Goal: Transaction & Acquisition: Purchase product/service

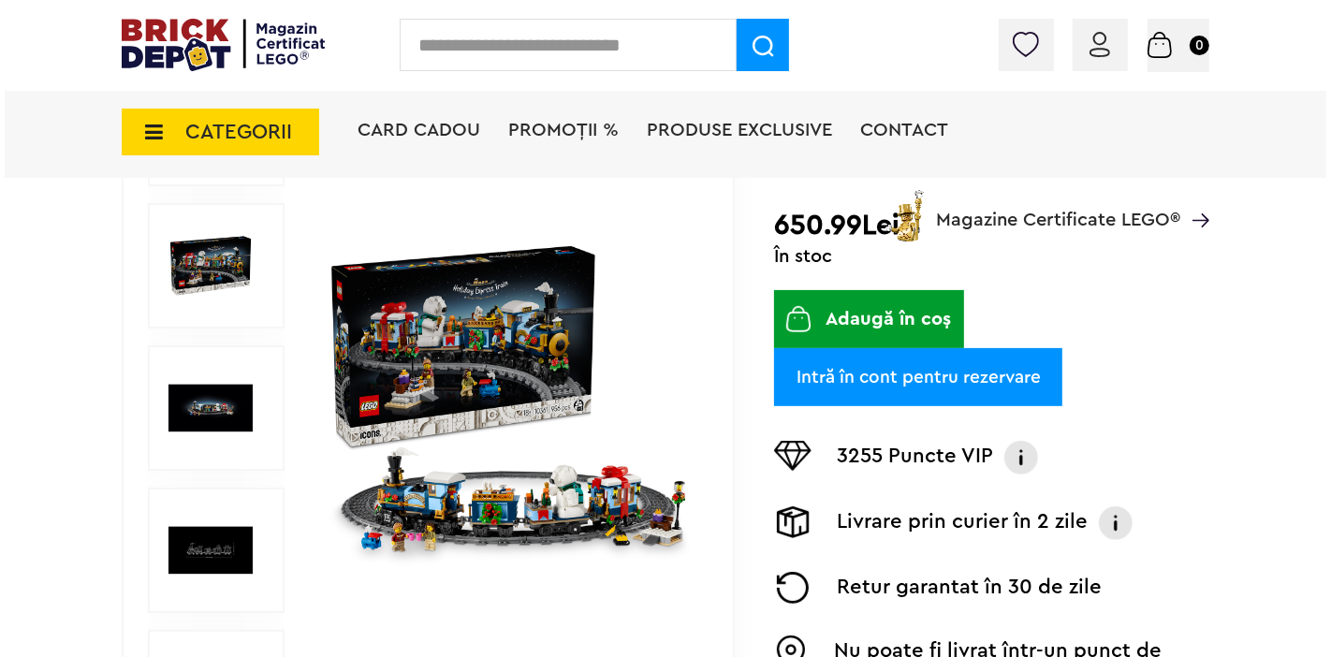
scroll to position [312, 0]
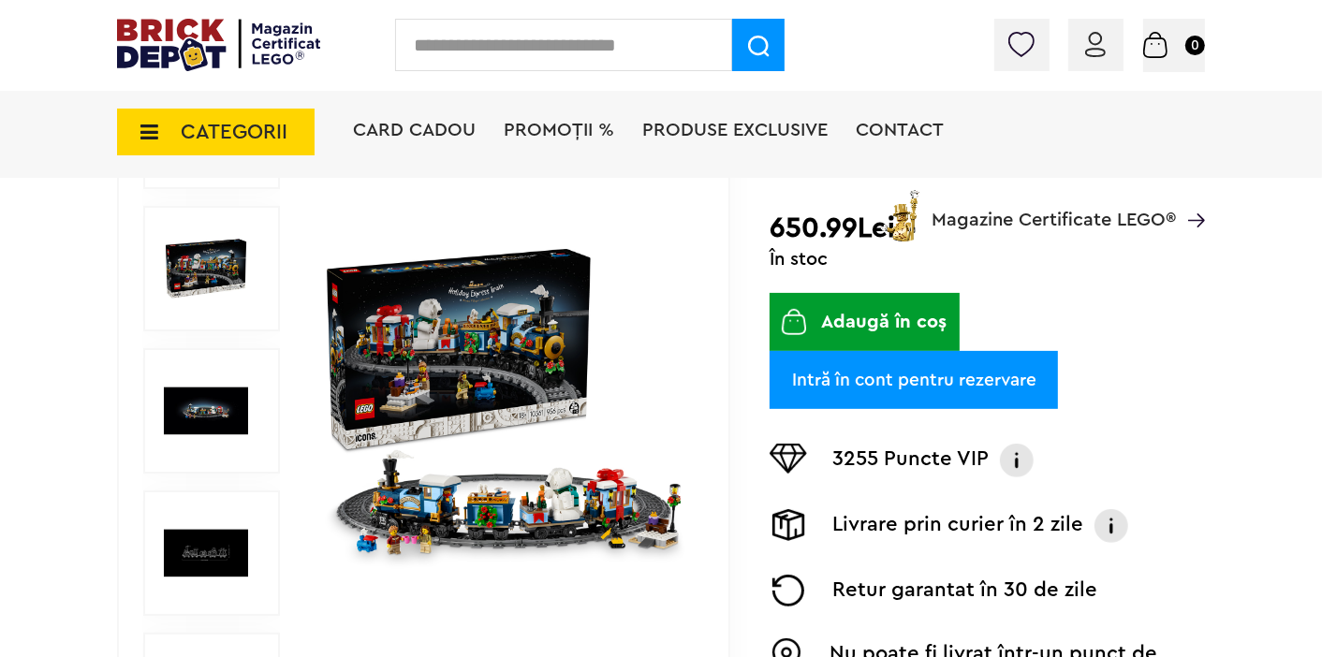
click at [448, 46] on input "text" at bounding box center [563, 45] width 337 height 52
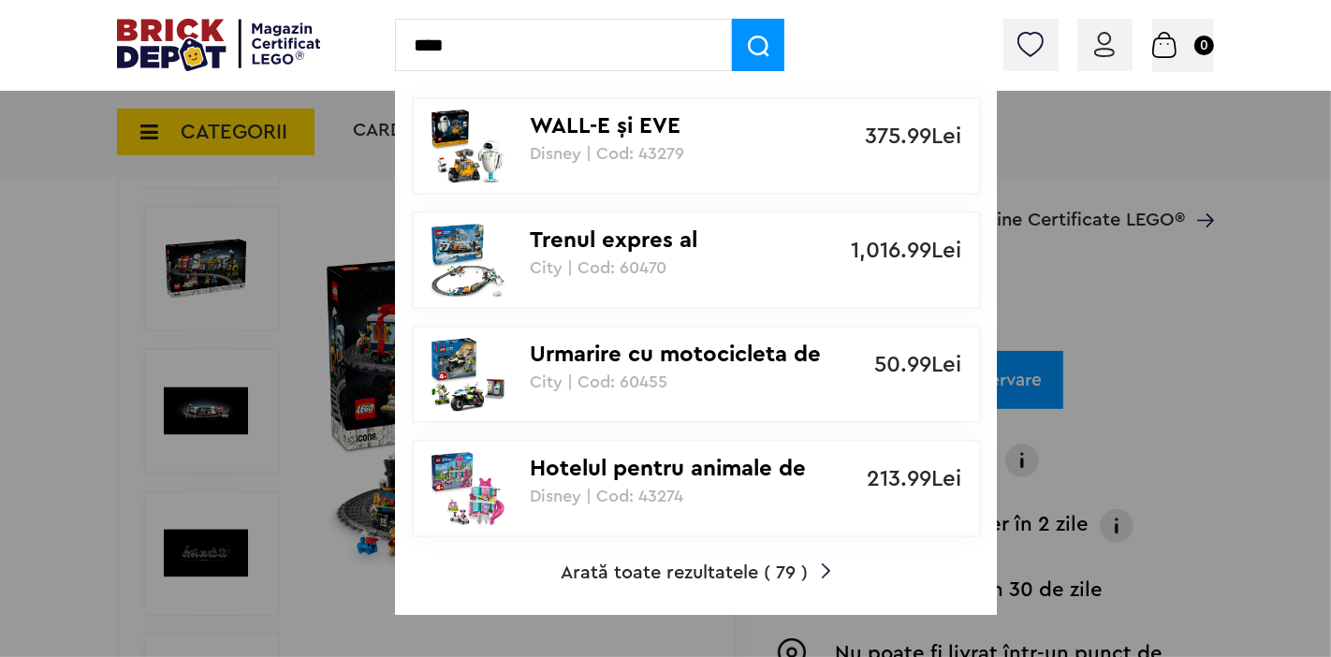
type input "****"
click at [782, 567] on span "Arată toate rezultatele ( 79 )" at bounding box center [684, 573] width 247 height 19
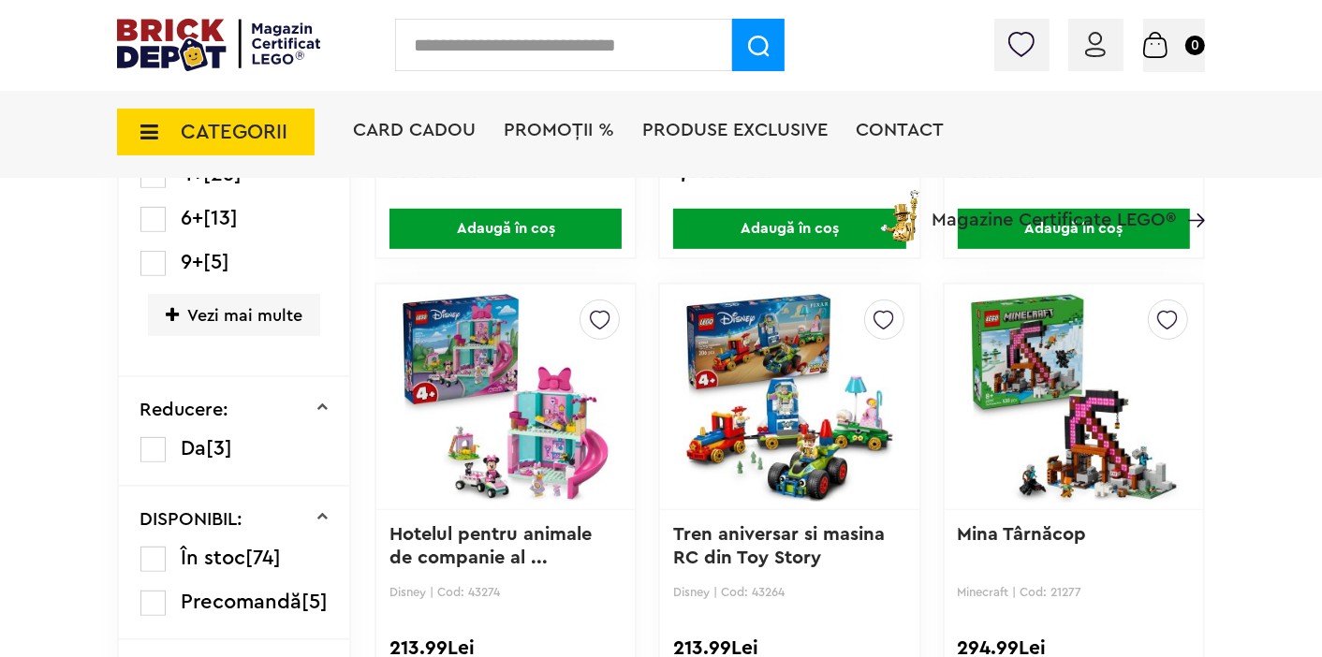
scroll to position [520, 0]
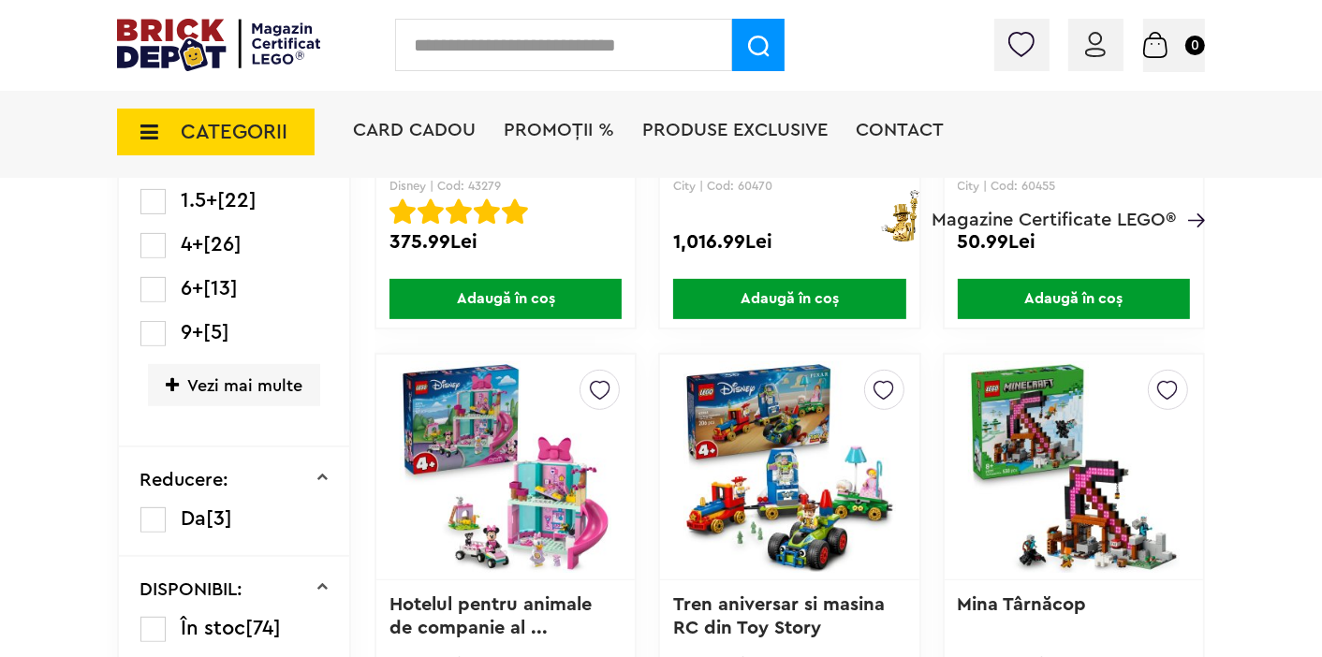
click at [487, 42] on input "text" at bounding box center [563, 45] width 337 height 52
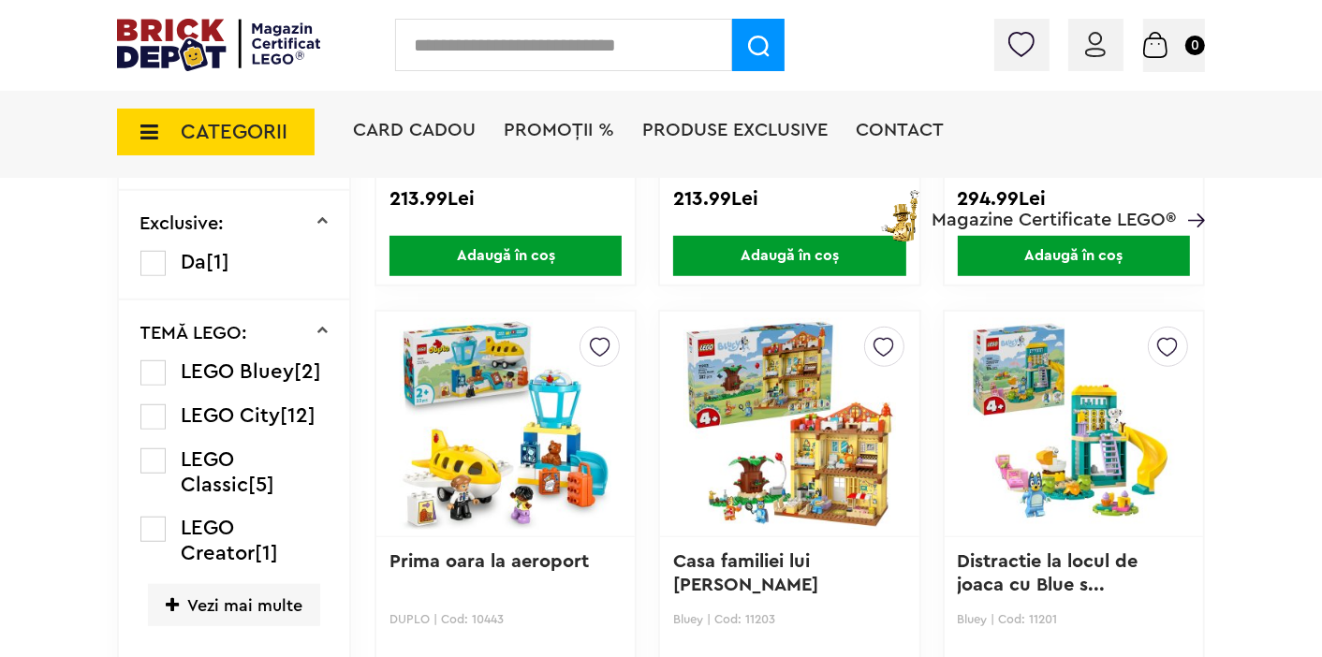
scroll to position [1040, 0]
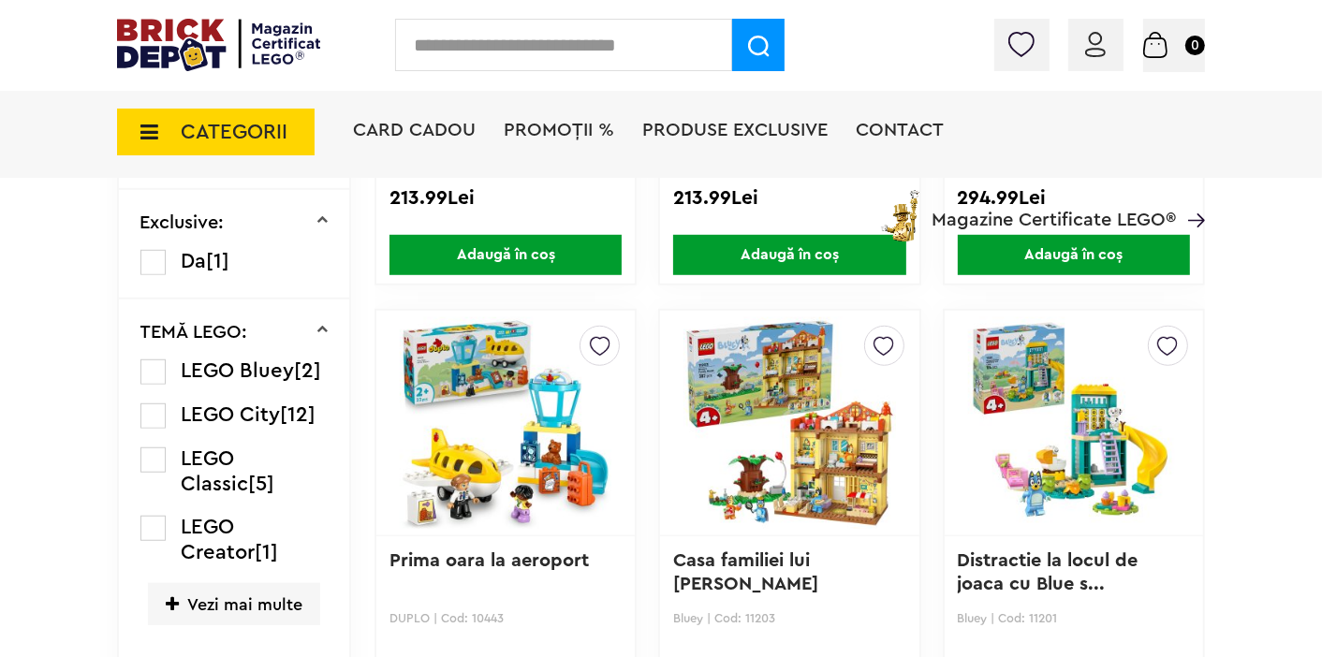
click at [156, 426] on label at bounding box center [152, 416] width 25 height 25
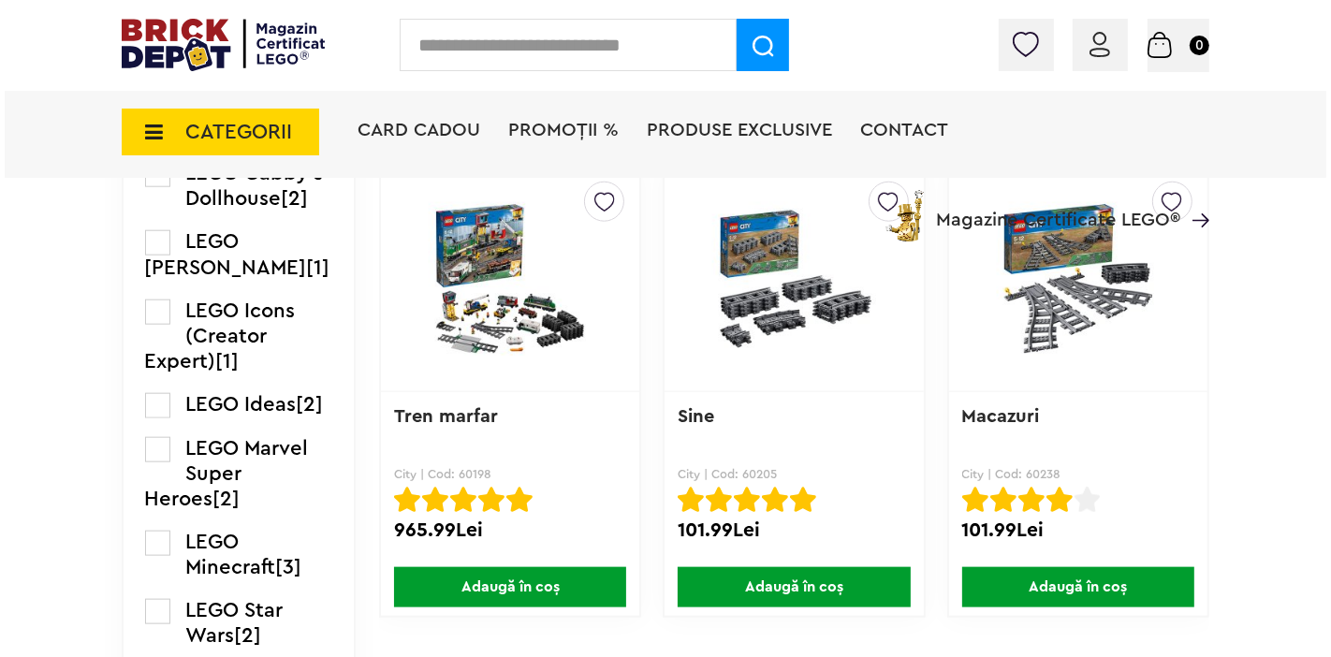
scroll to position [1664, 0]
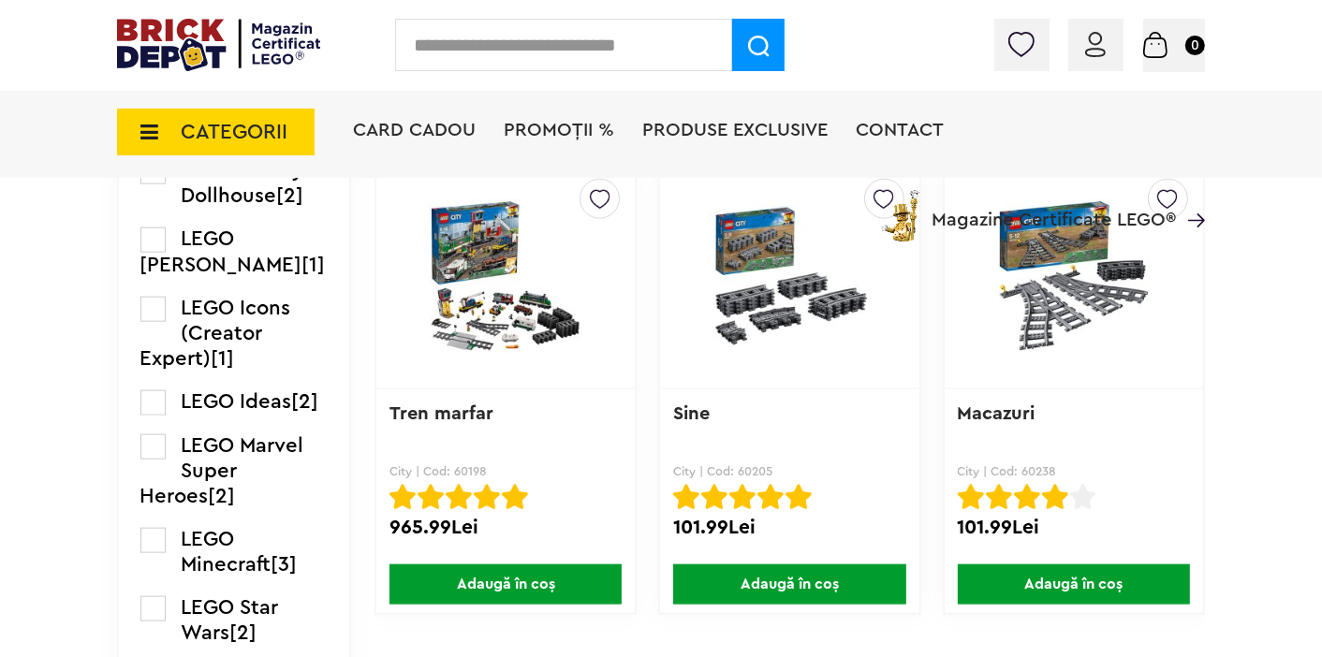
click at [451, 37] on input "text" at bounding box center [563, 45] width 337 height 52
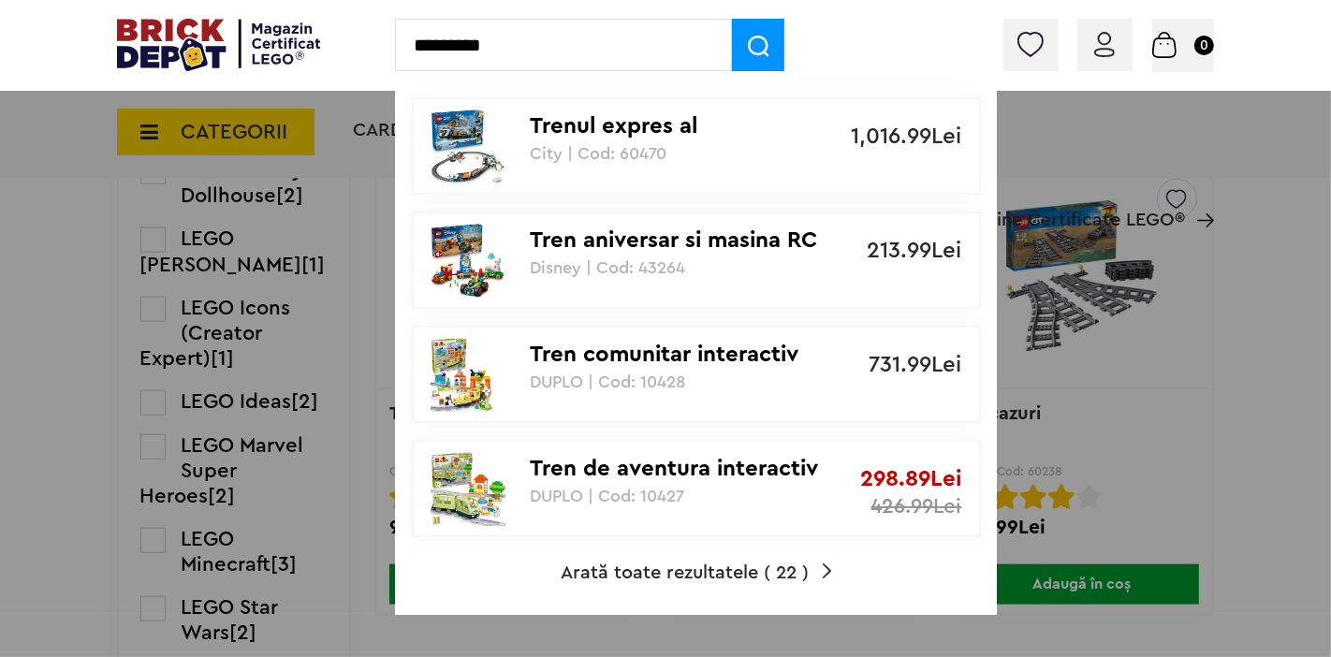
type input "*********"
click at [786, 569] on span "Arată toate rezultatele ( 22 )" at bounding box center [685, 573] width 248 height 19
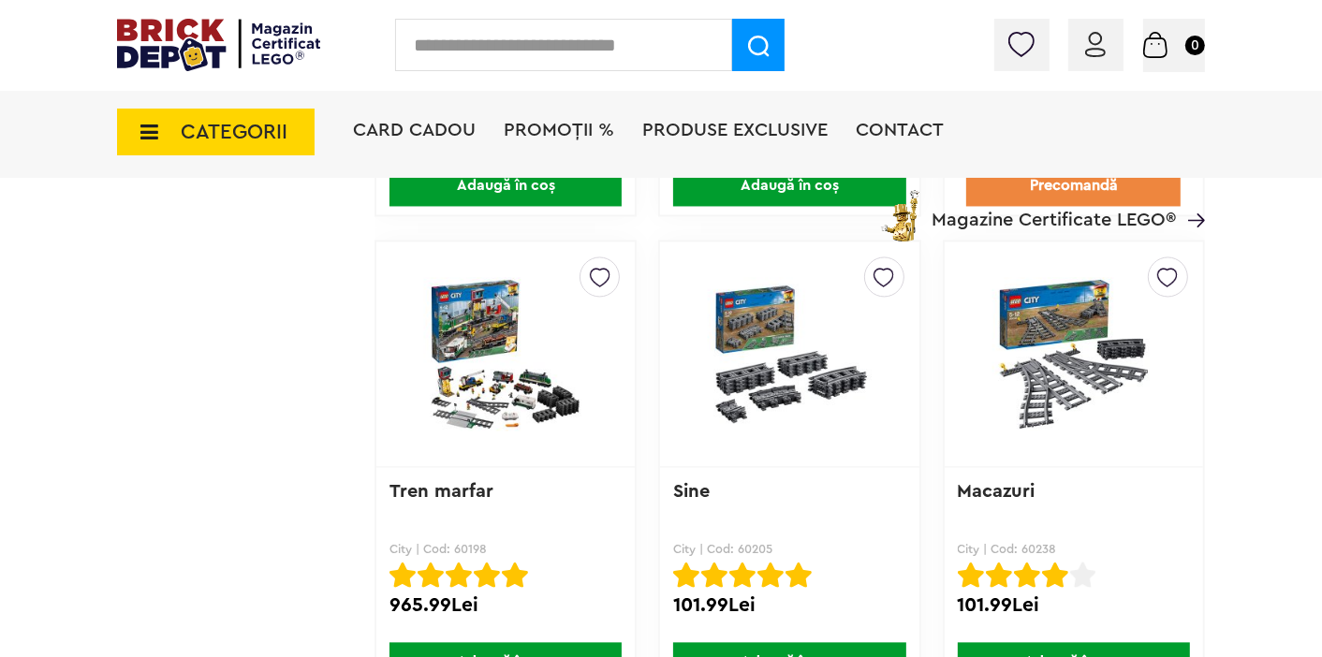
scroll to position [3017, 0]
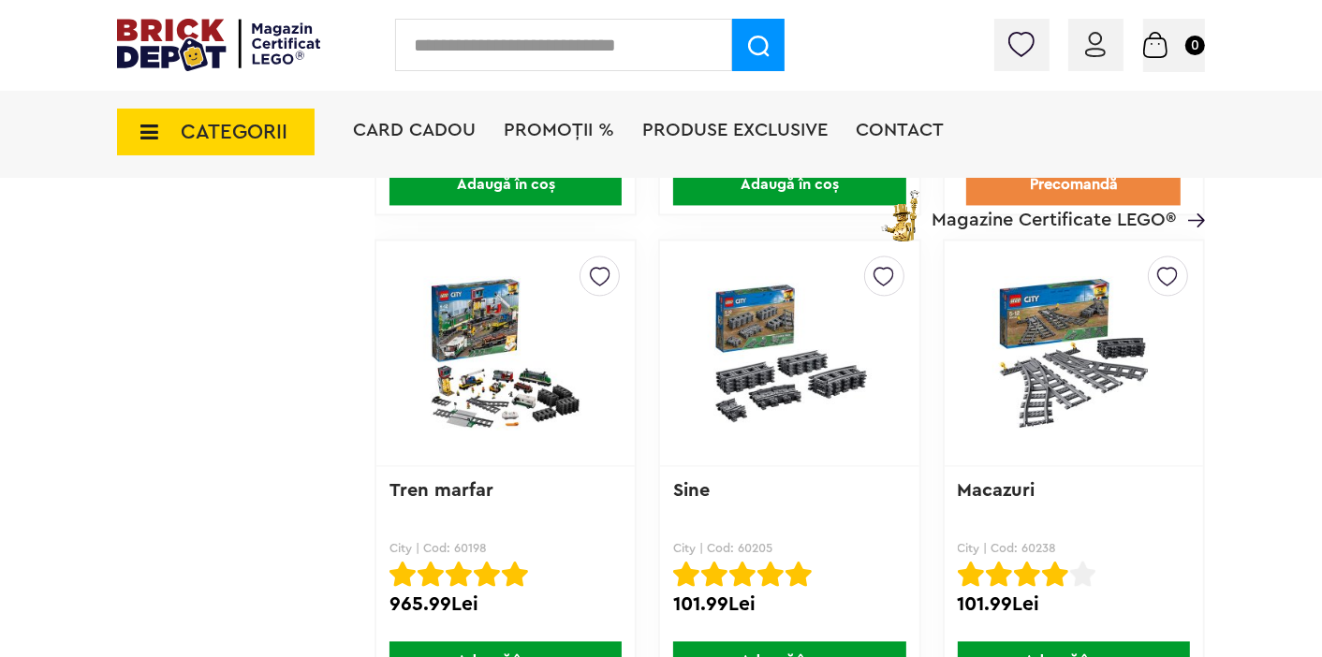
click at [775, 389] on img at bounding box center [790, 352] width 212 height 189
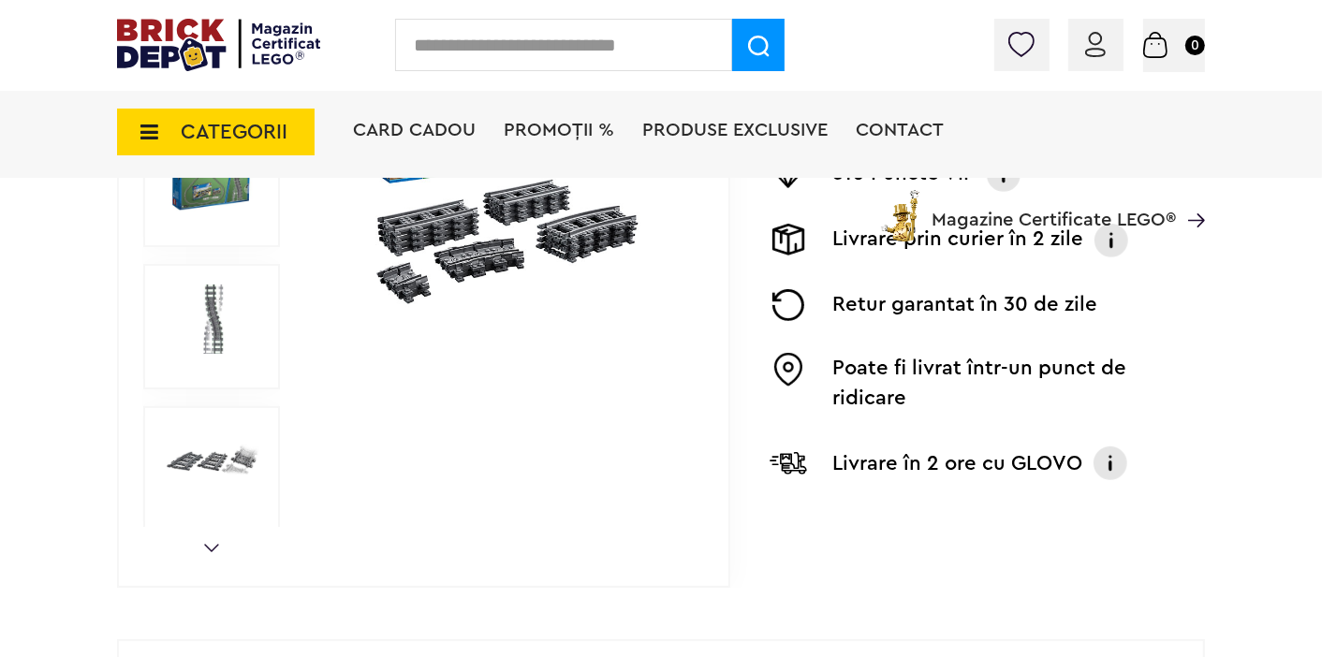
scroll to position [500, 0]
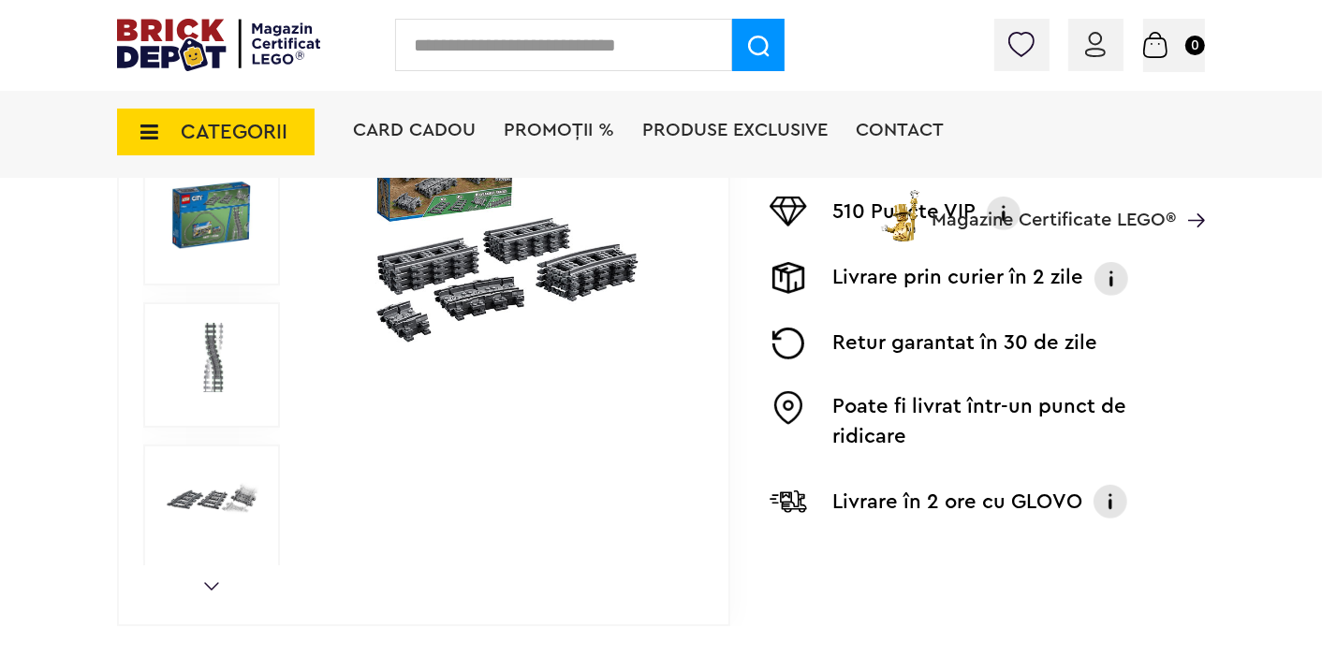
click at [479, 300] on img at bounding box center [504, 223] width 367 height 265
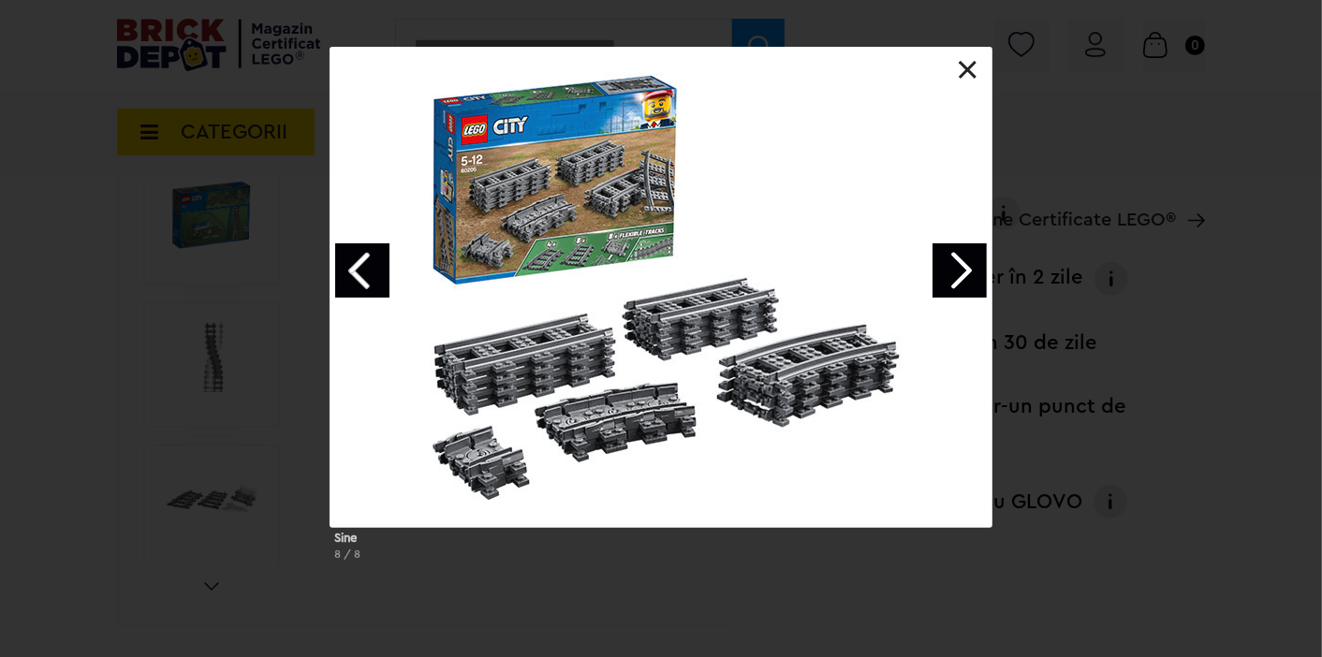
click at [713, 368] on div at bounding box center [661, 286] width 661 height 479
click at [661, 408] on div at bounding box center [661, 286] width 661 height 479
click at [564, 358] on div at bounding box center [661, 286] width 661 height 479
click at [962, 66] on link at bounding box center [968, 70] width 19 height 19
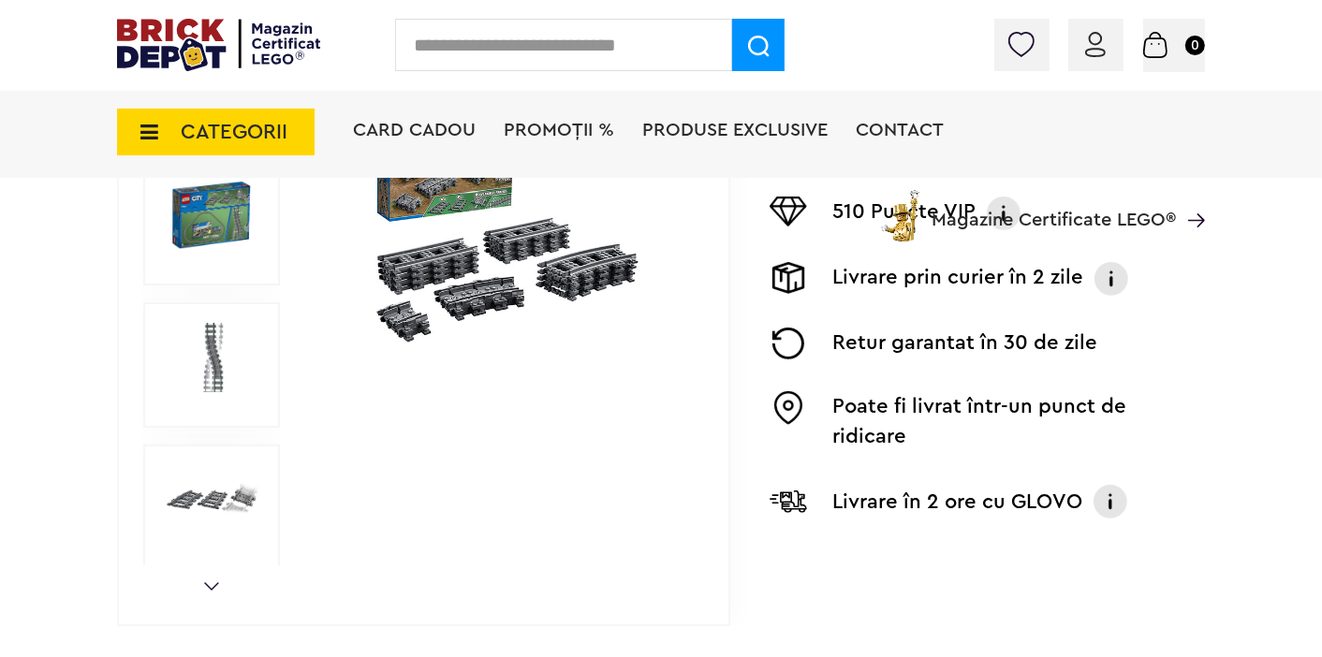
click at [215, 366] on img at bounding box center [212, 357] width 96 height 69
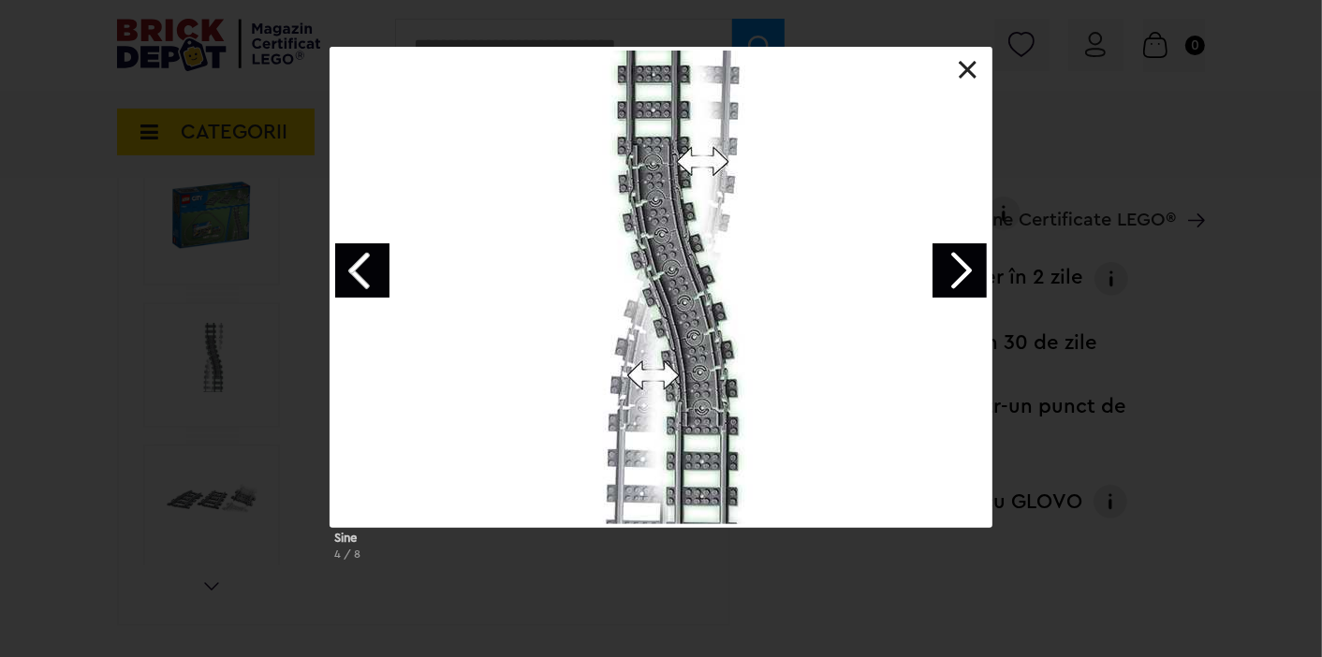
click at [970, 72] on link at bounding box center [968, 70] width 19 height 19
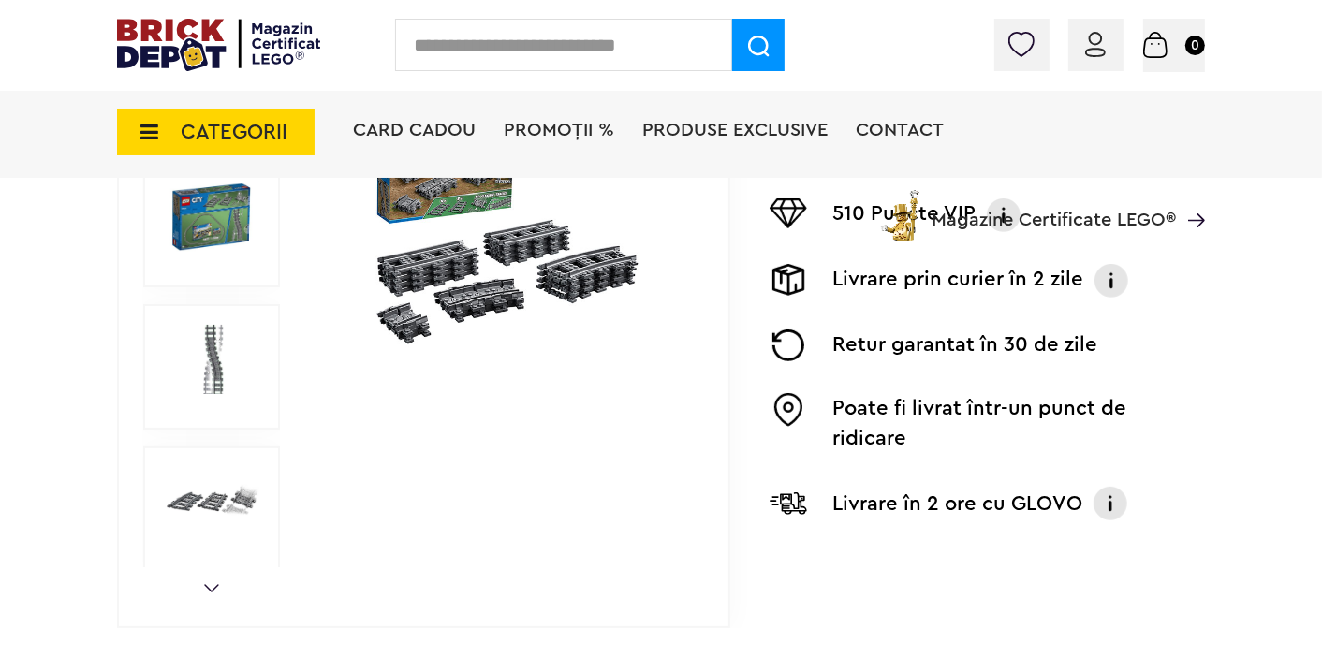
scroll to position [708, 0]
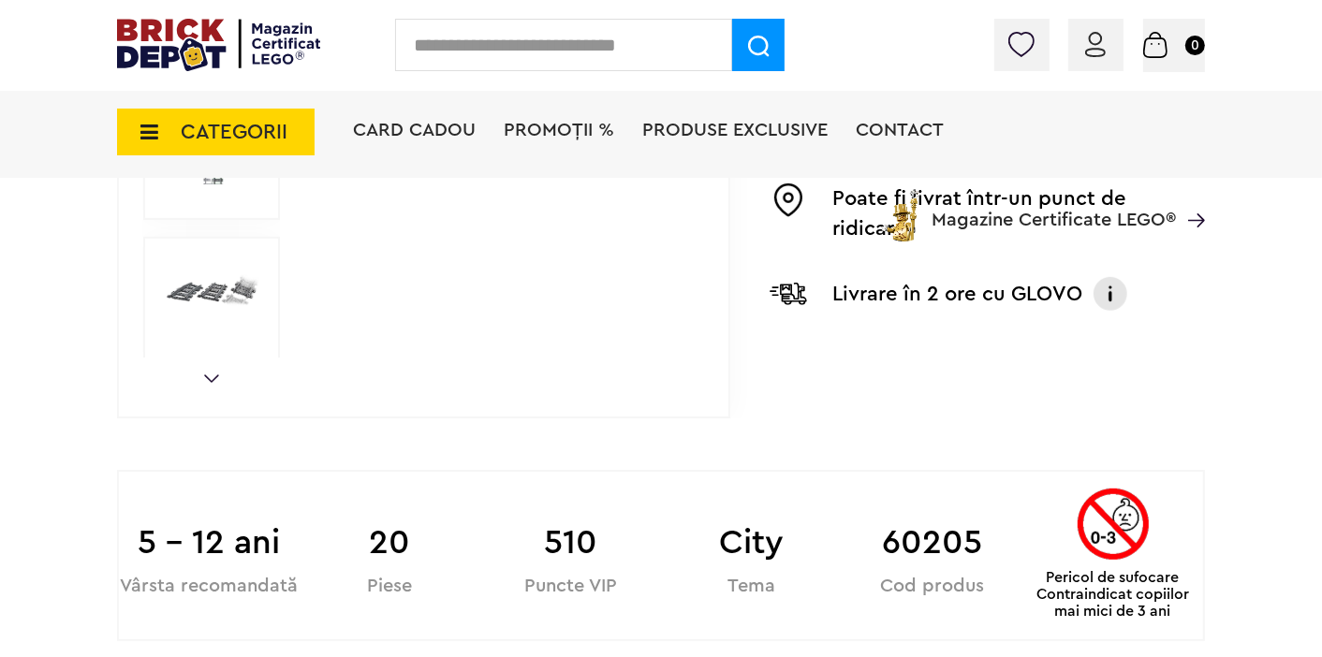
click at [213, 375] on link "Next" at bounding box center [211, 379] width 15 height 8
click at [211, 283] on img at bounding box center [212, 292] width 96 height 69
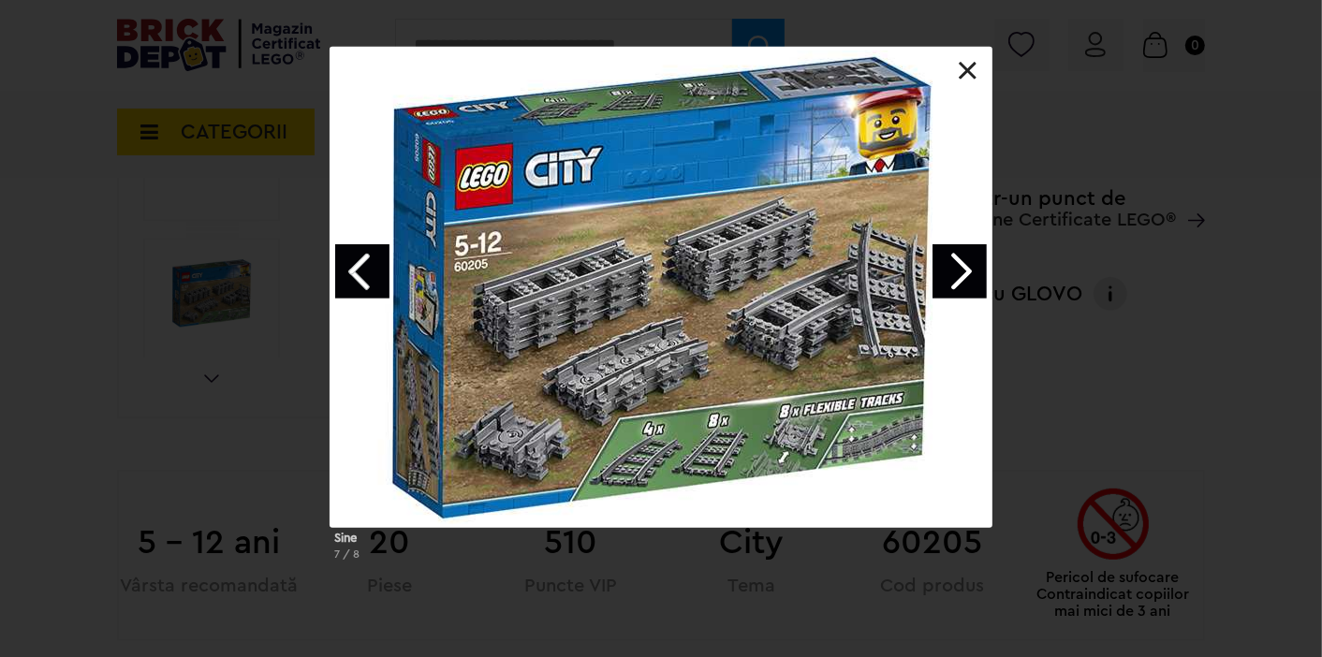
click at [970, 70] on link at bounding box center [968, 71] width 19 height 19
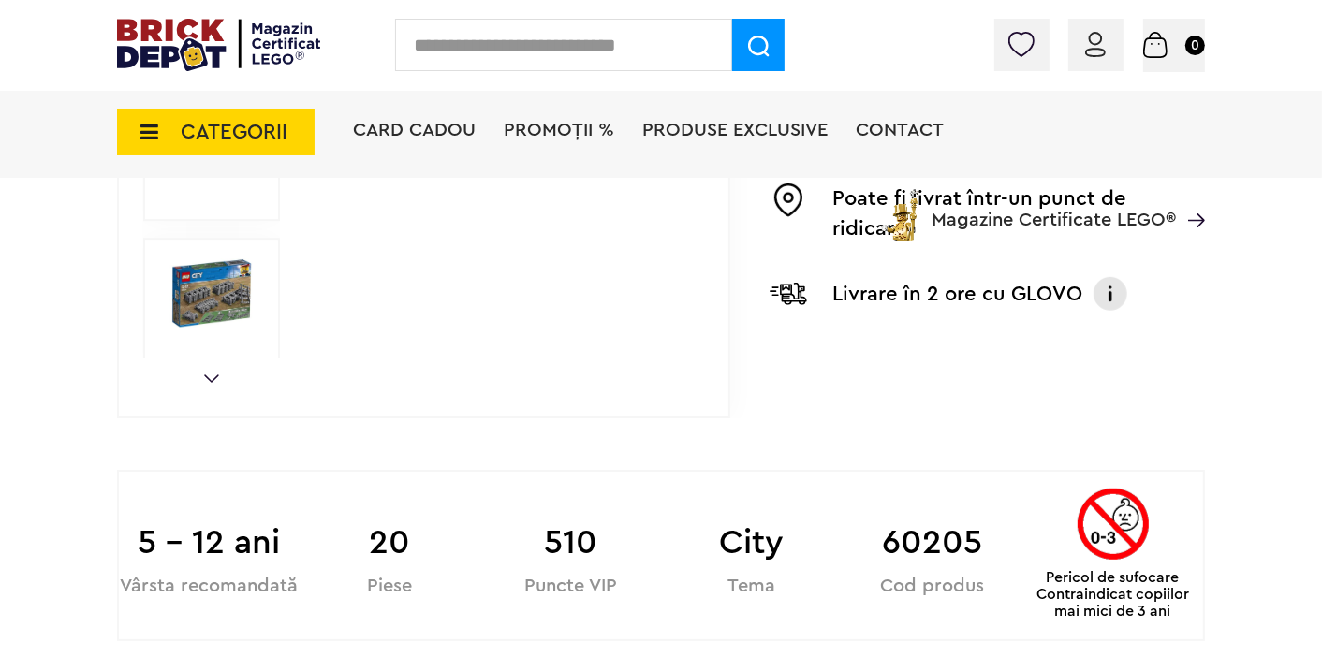
click at [219, 284] on img at bounding box center [212, 292] width 96 height 69
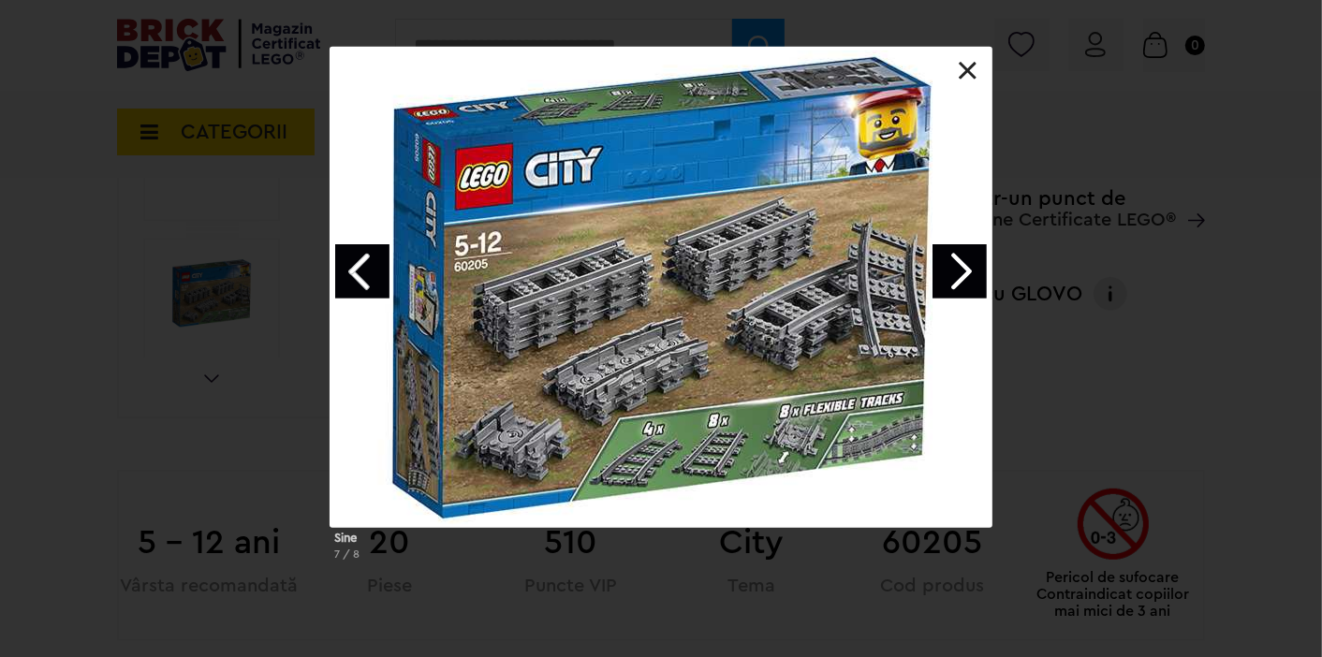
click at [953, 272] on link "Next image" at bounding box center [960, 271] width 54 height 54
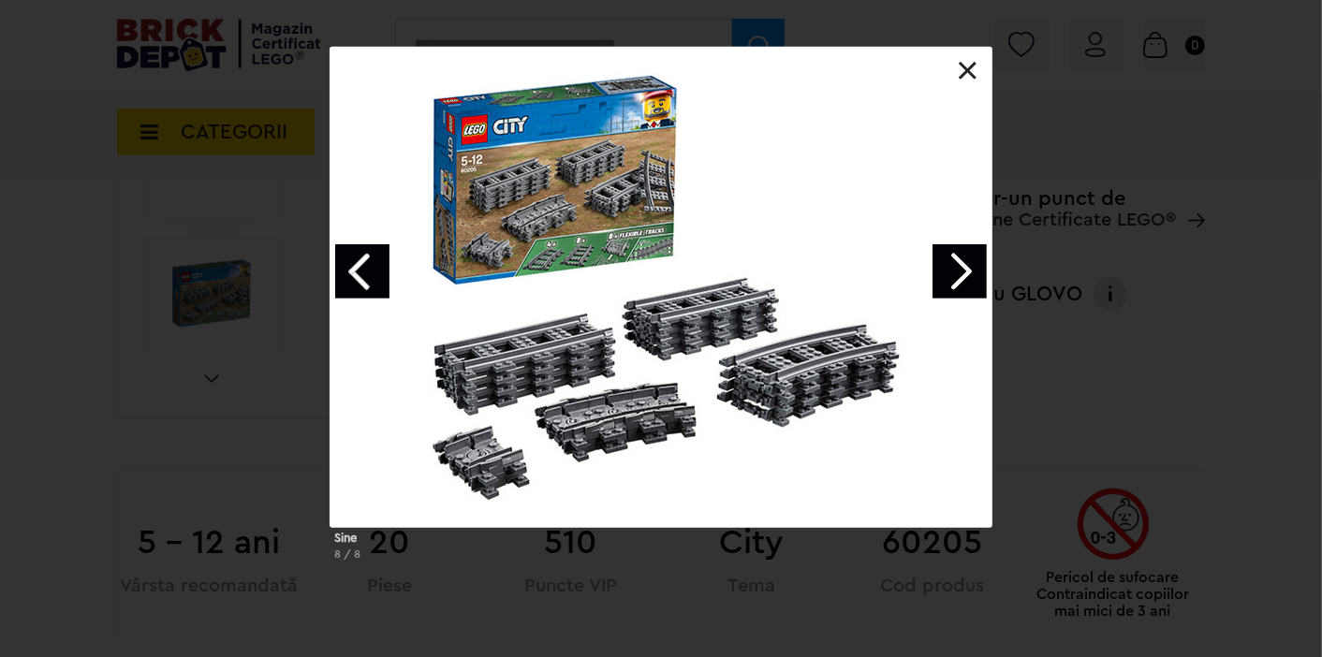
click at [953, 272] on link "Next image" at bounding box center [960, 271] width 54 height 54
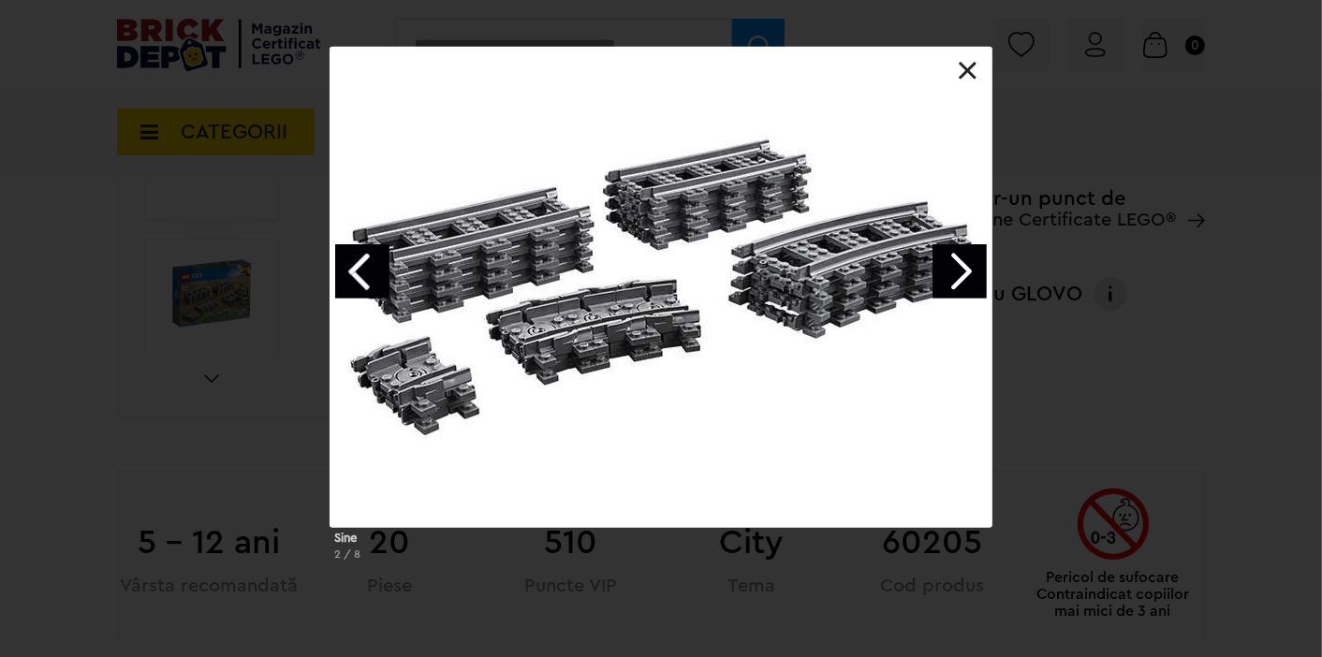
click at [953, 272] on link "Next image" at bounding box center [960, 271] width 54 height 54
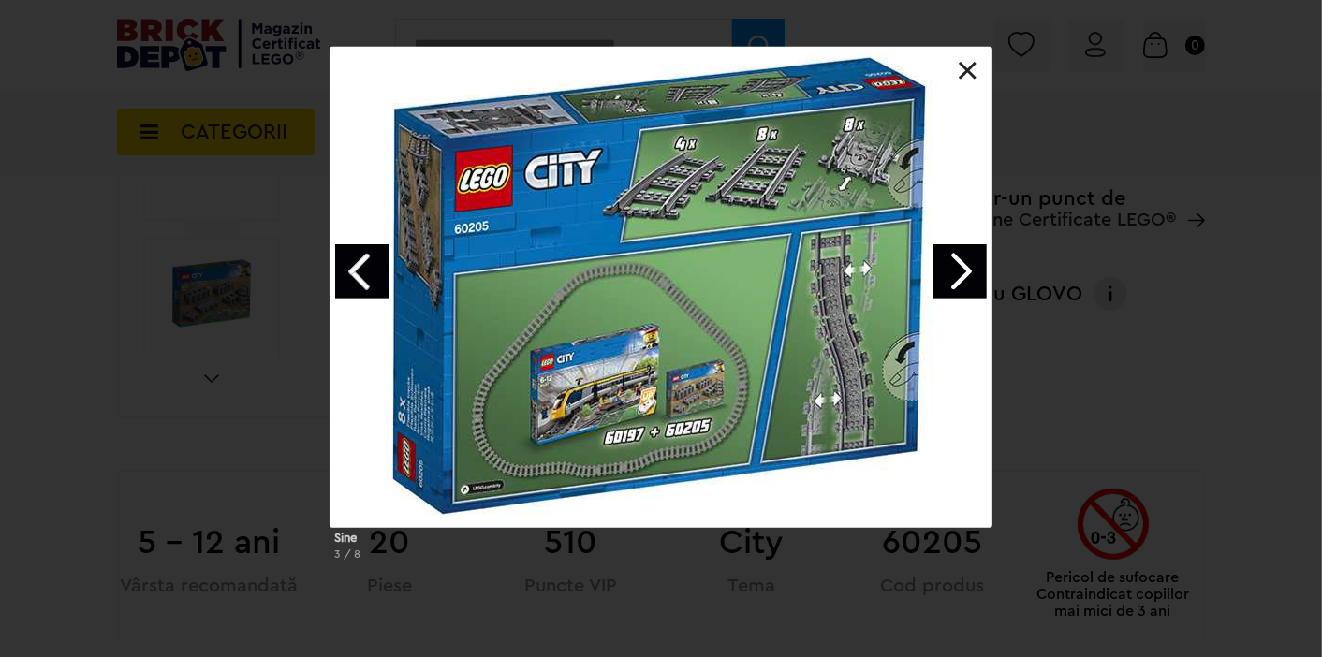
click at [953, 272] on link "Next image" at bounding box center [960, 271] width 54 height 54
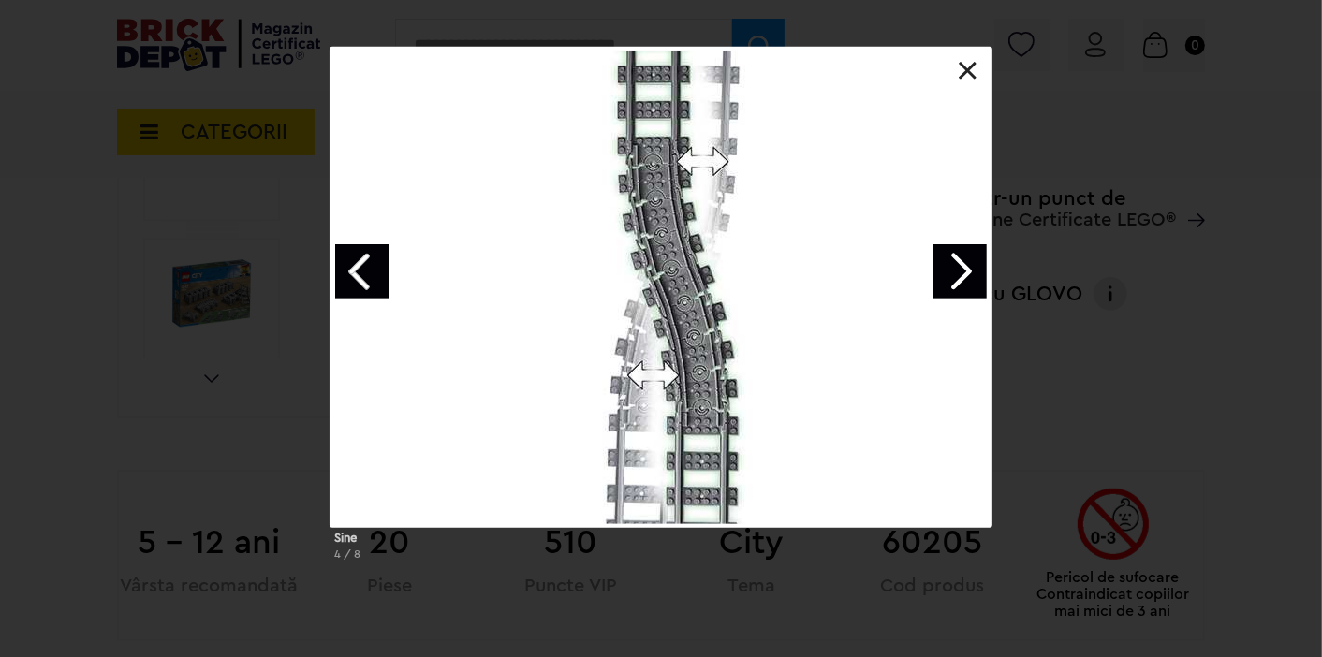
click at [953, 272] on link "Next image" at bounding box center [960, 271] width 54 height 54
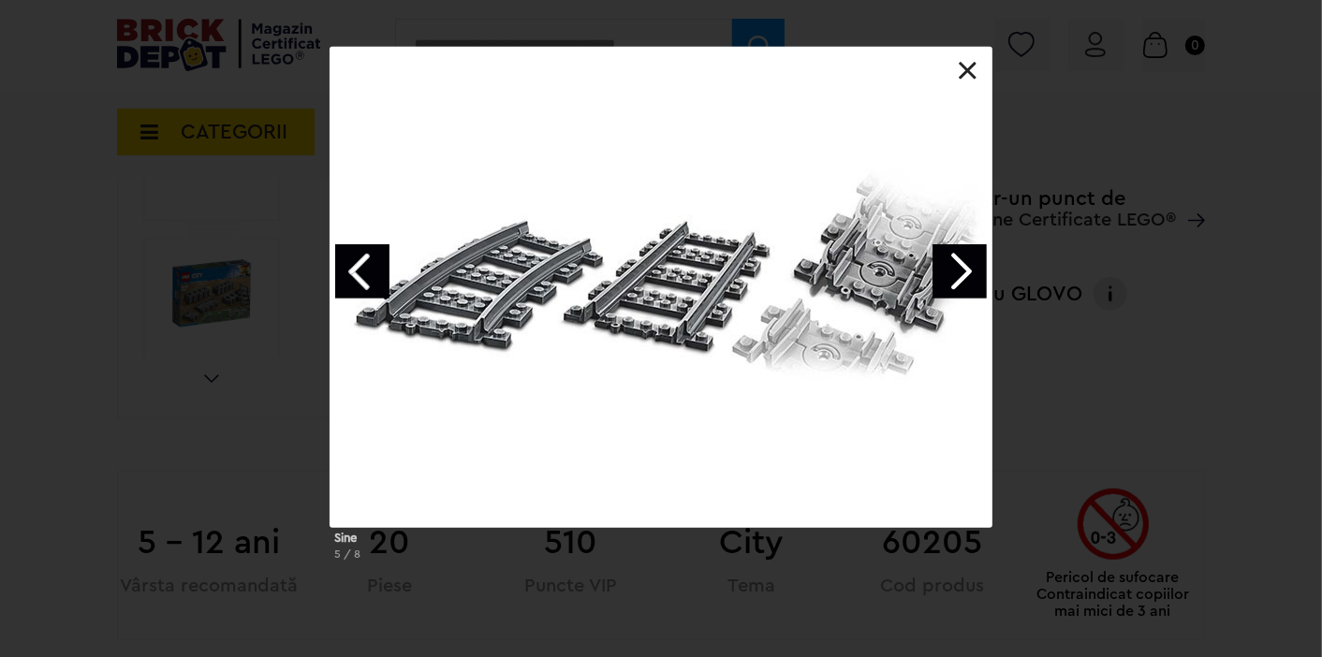
click at [953, 272] on link "Next image" at bounding box center [960, 271] width 54 height 54
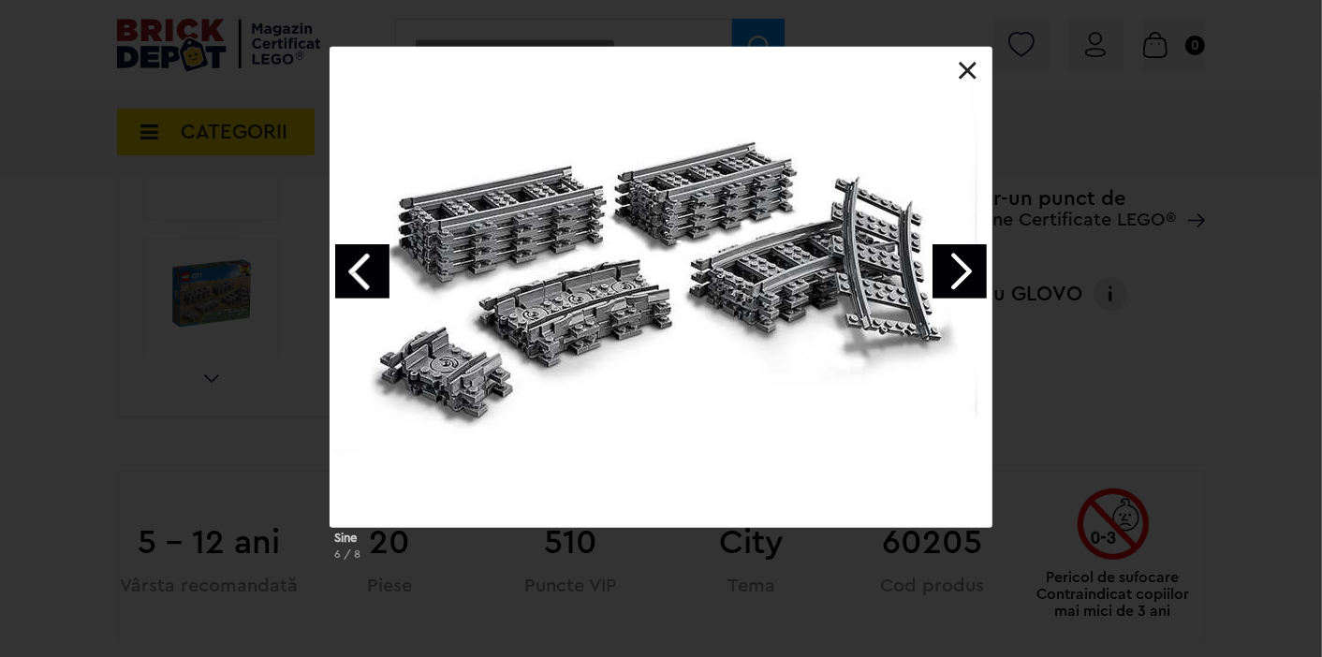
click at [953, 272] on link "Next image" at bounding box center [960, 271] width 54 height 54
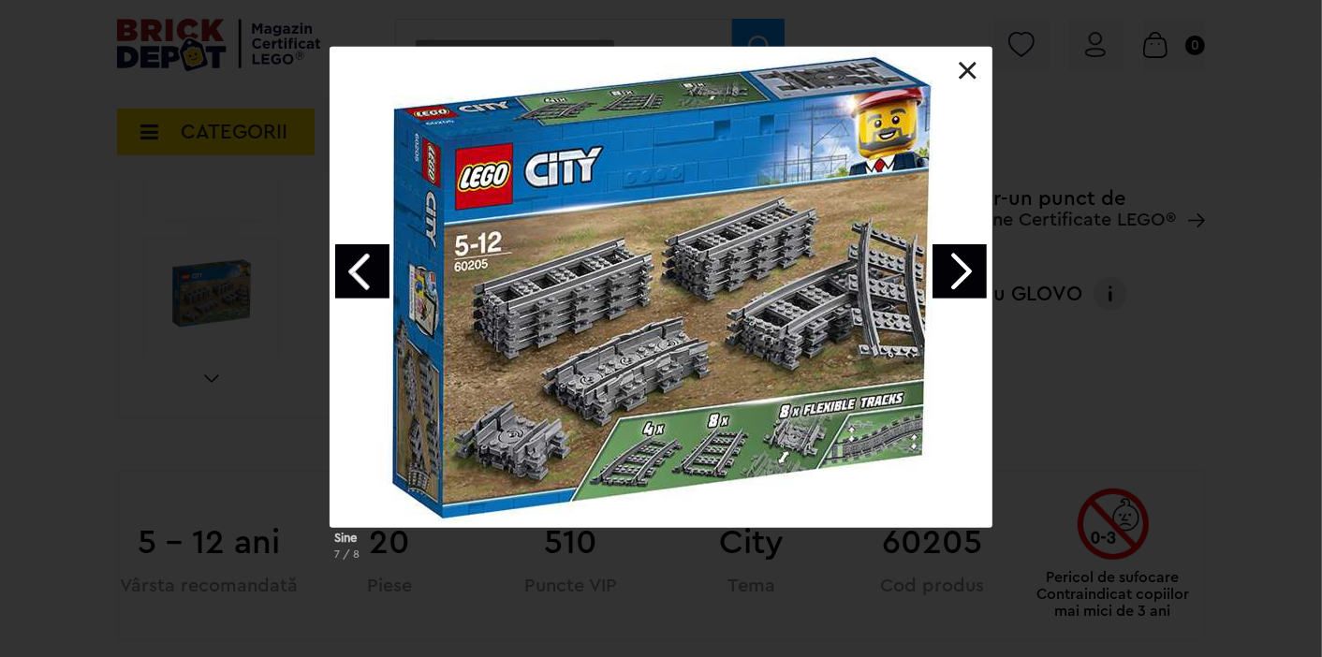
click at [953, 272] on link "Next image" at bounding box center [960, 271] width 54 height 54
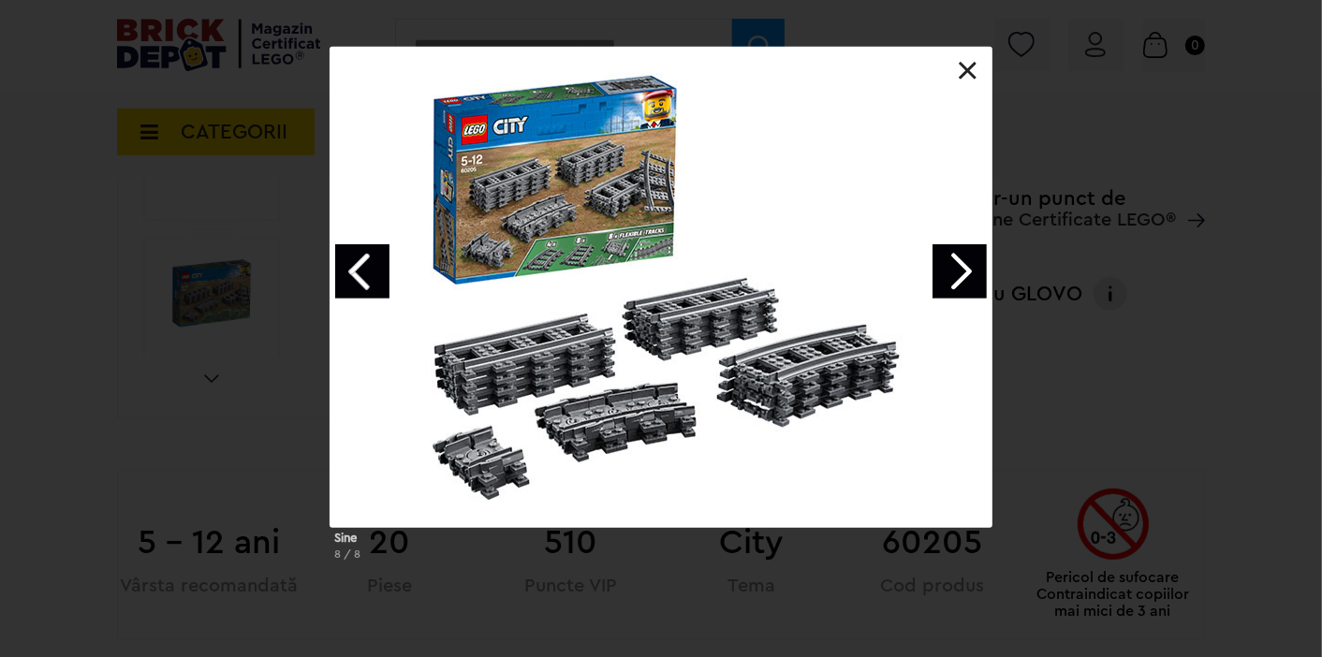
click at [953, 272] on link "Next image" at bounding box center [960, 271] width 54 height 54
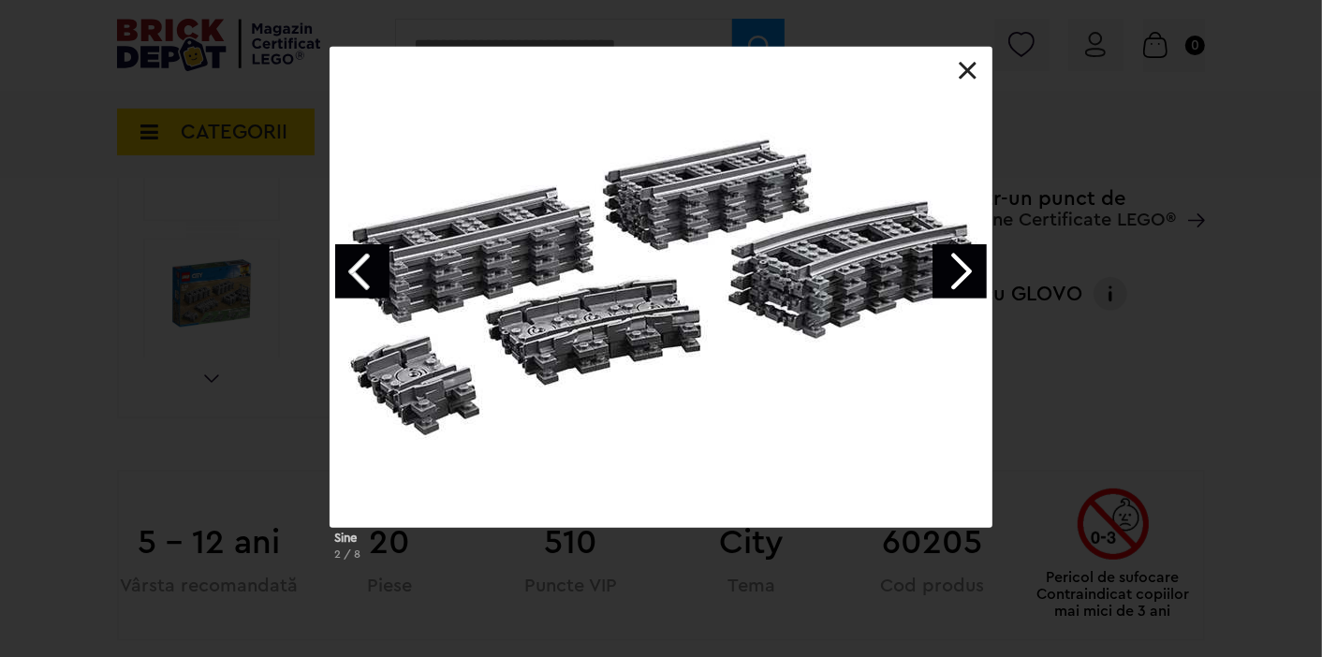
click at [953, 272] on link "Next image" at bounding box center [960, 271] width 54 height 54
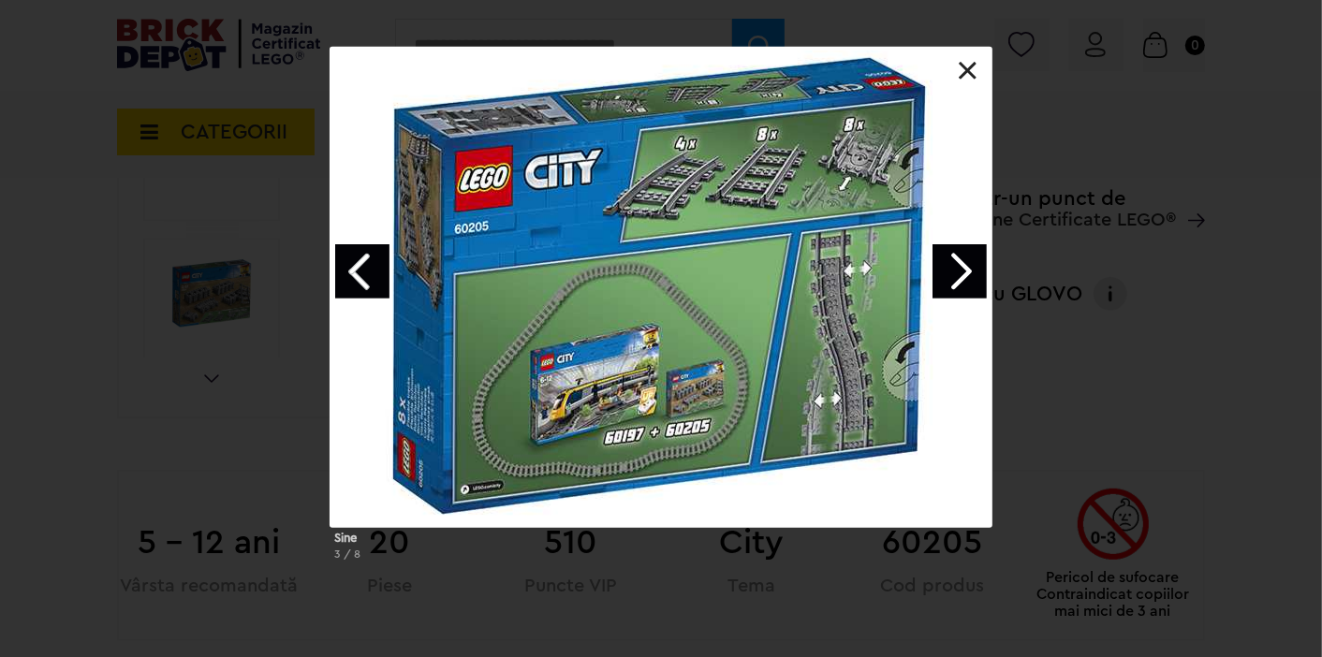
click at [966, 68] on link at bounding box center [968, 71] width 19 height 19
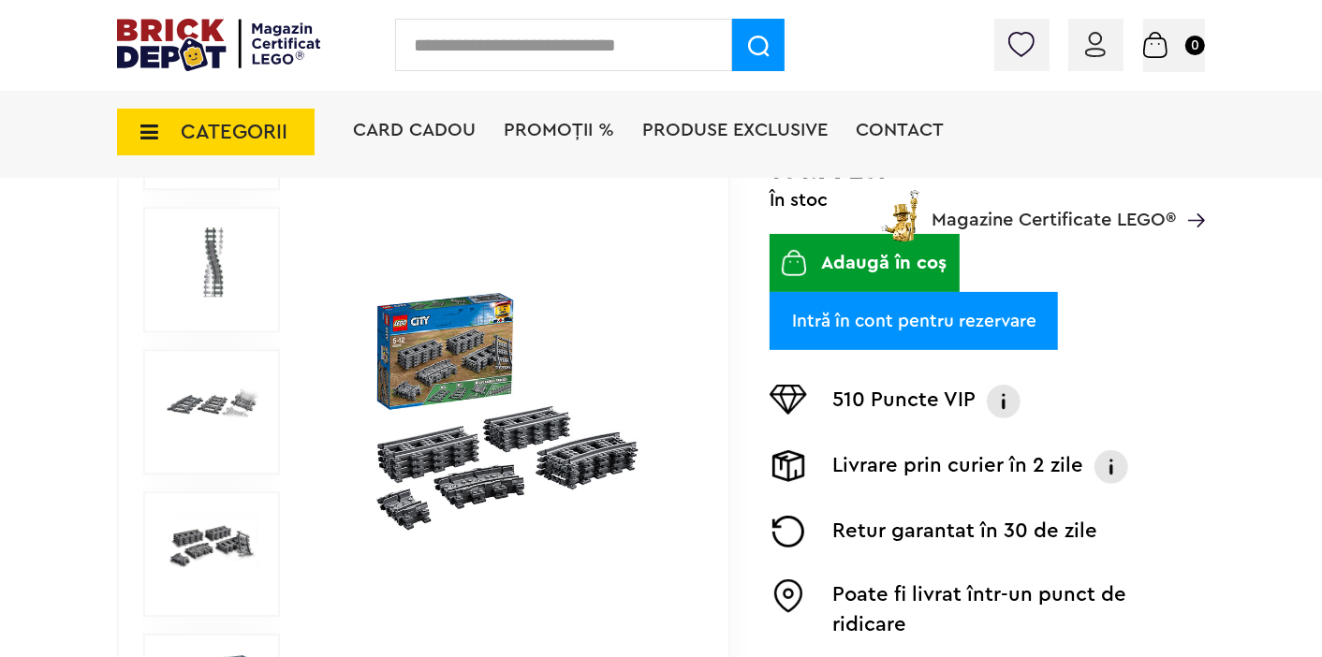
scroll to position [0, 0]
